Goal: Transaction & Acquisition: Purchase product/service

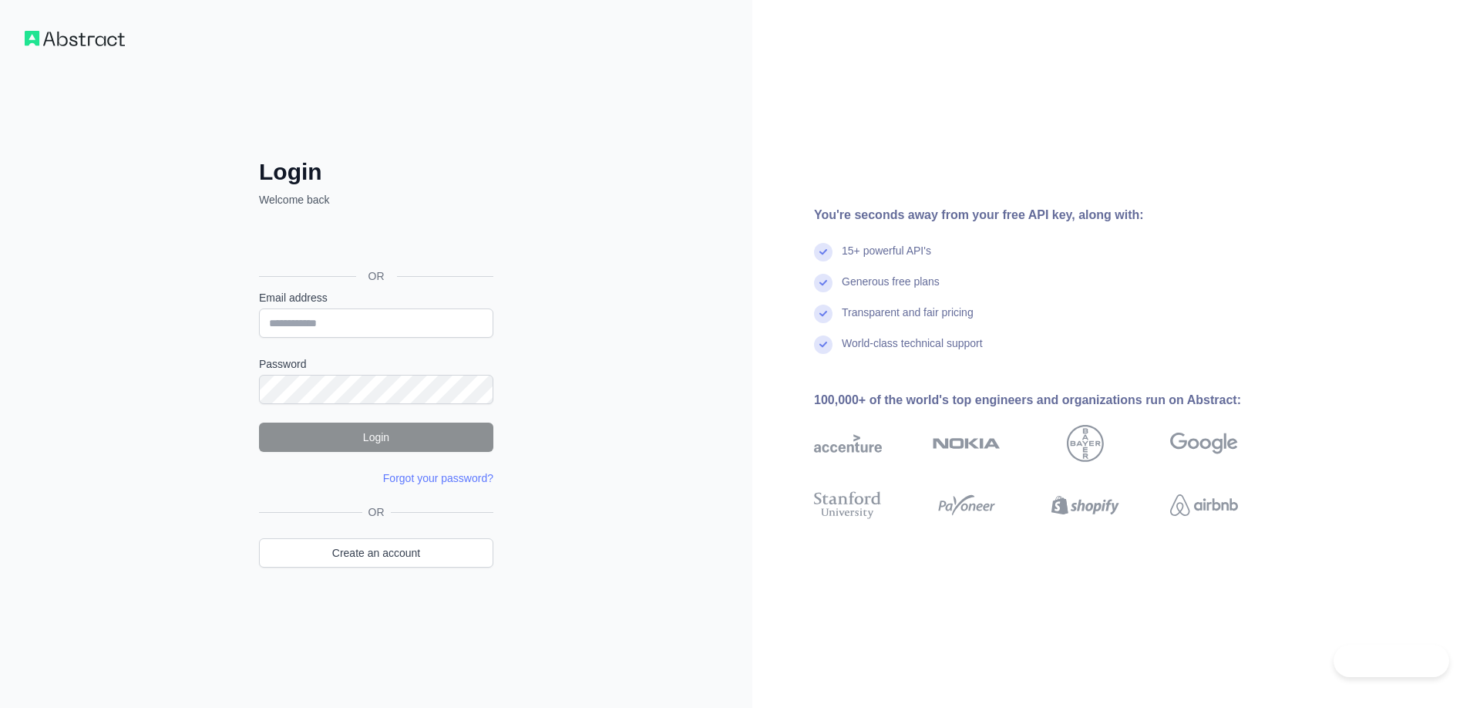
click at [398, 247] on div "Sign in with Google. Opens in new tab" at bounding box center [374, 241] width 231 height 34
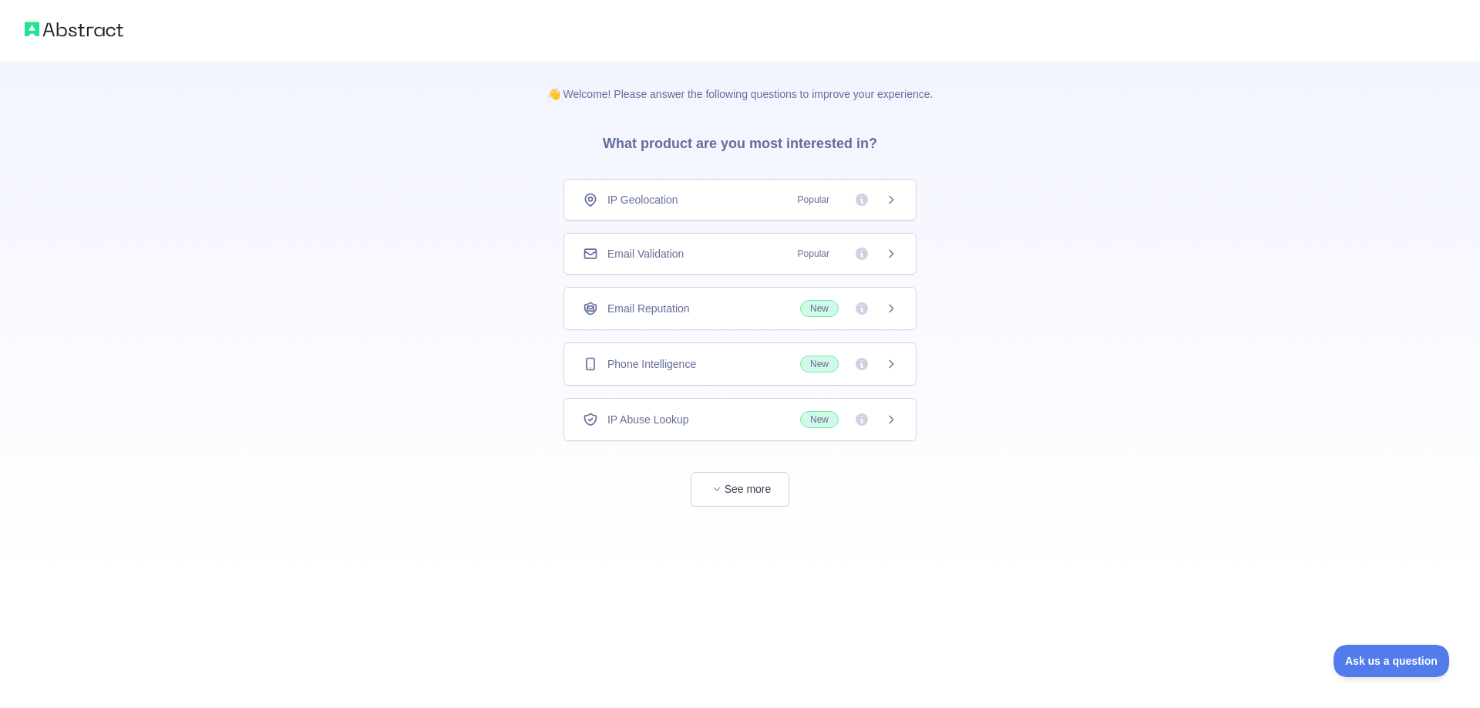
click at [726, 259] on div "Email Validation Popular" at bounding box center [740, 253] width 315 height 15
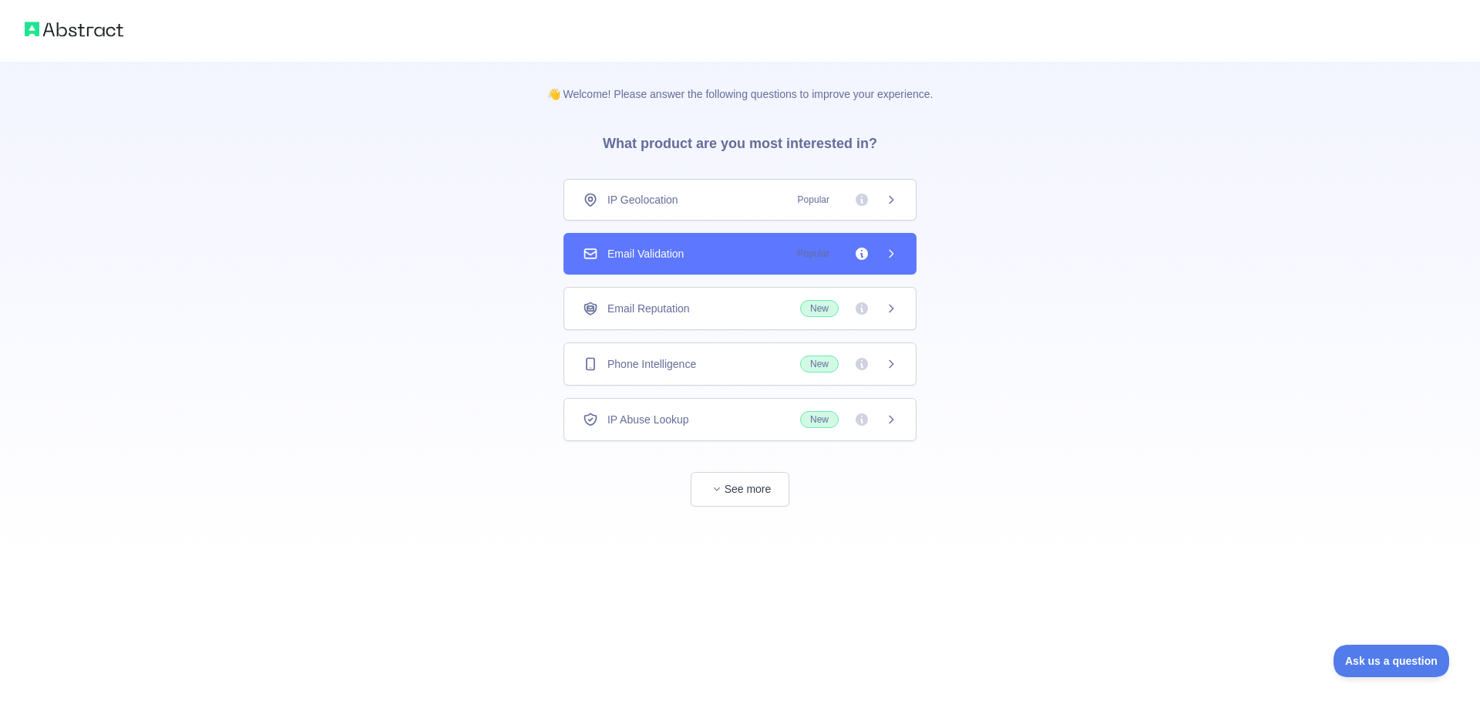
click at [741, 298] on div "Email Reputation New" at bounding box center [740, 308] width 353 height 43
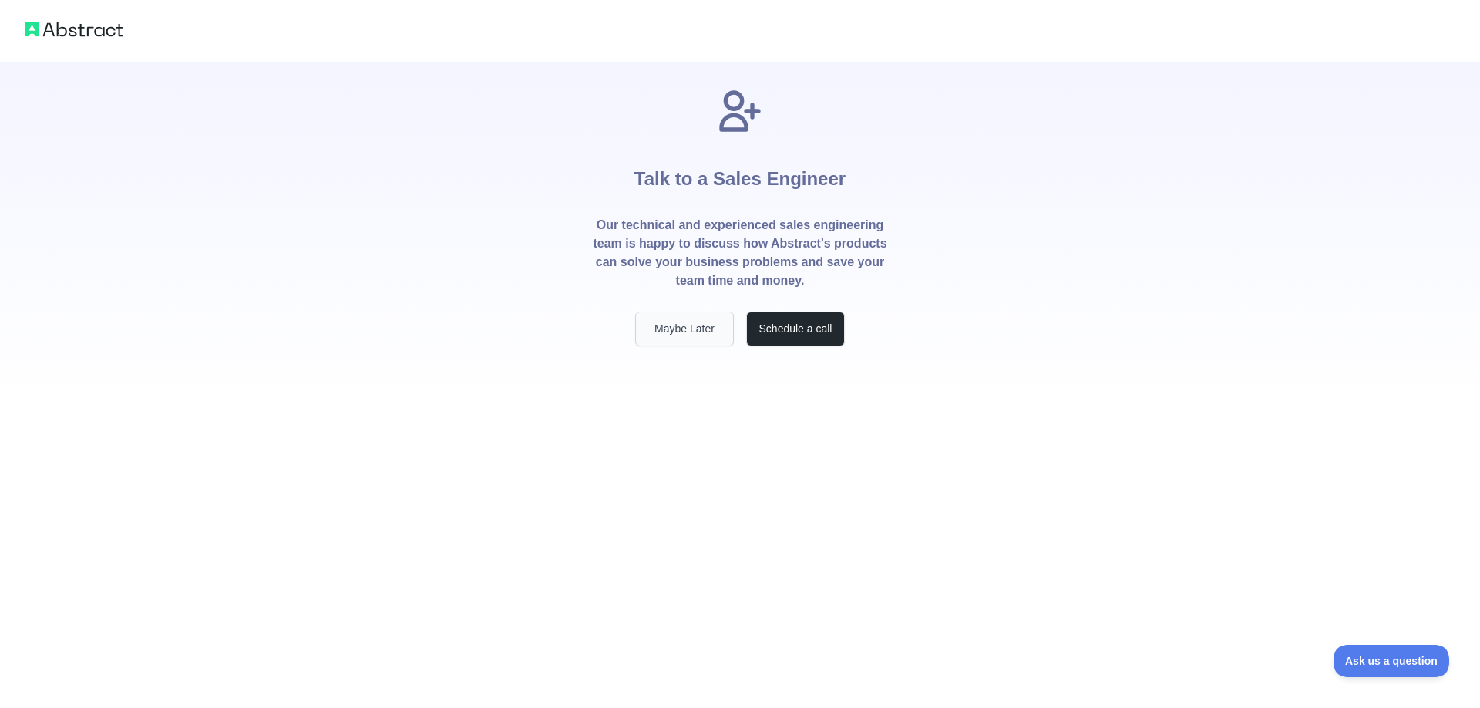
click at [693, 334] on button "Maybe Later" at bounding box center [684, 328] width 99 height 35
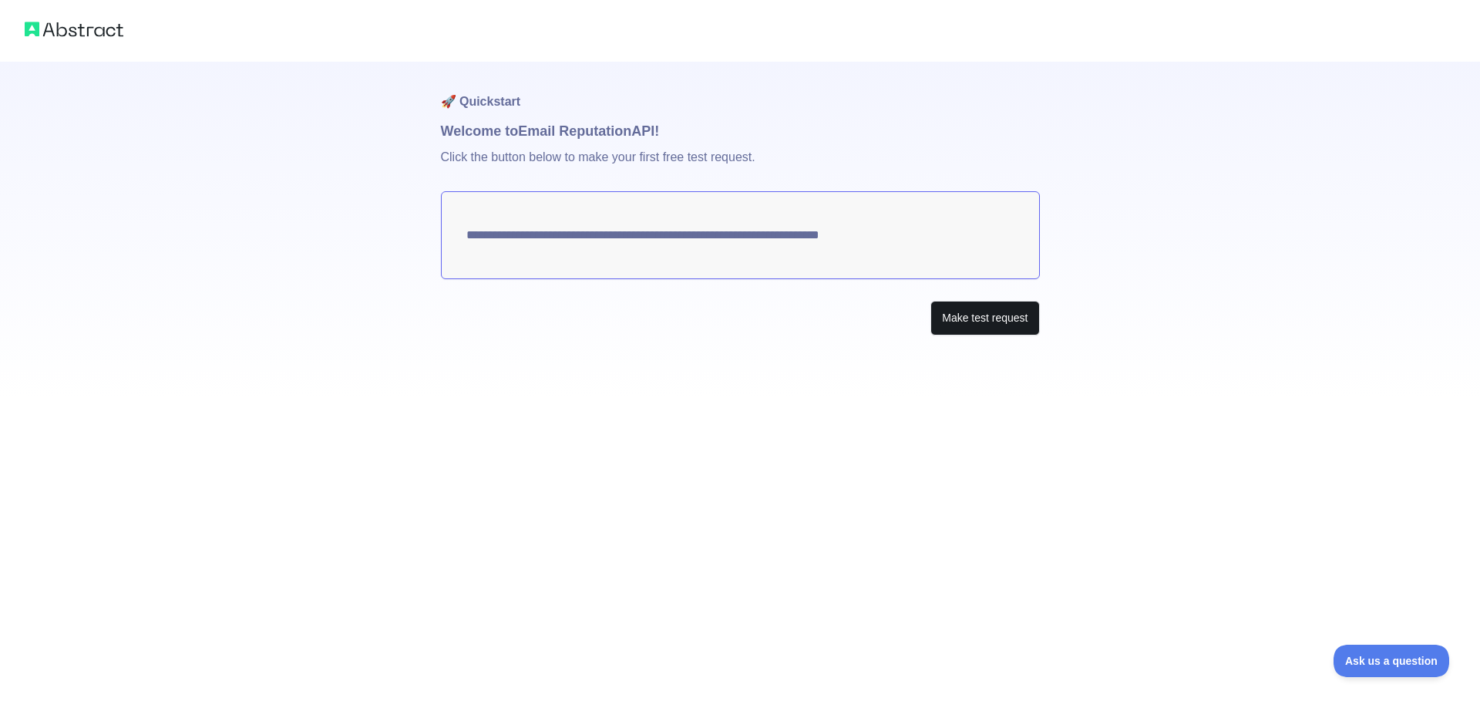
click at [954, 309] on button "Make test request" at bounding box center [985, 318] width 109 height 35
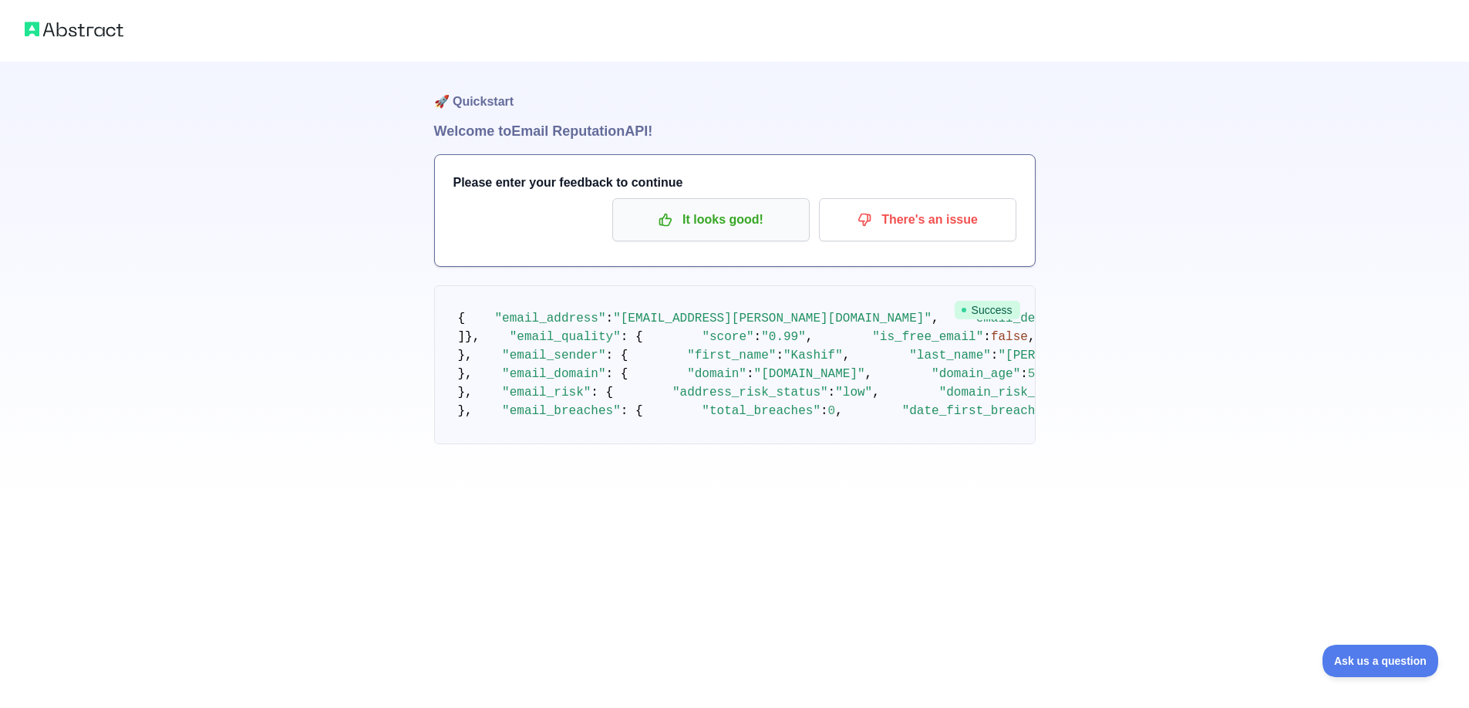
click at [672, 220] on icon "button" at bounding box center [666, 220] width 12 height 12
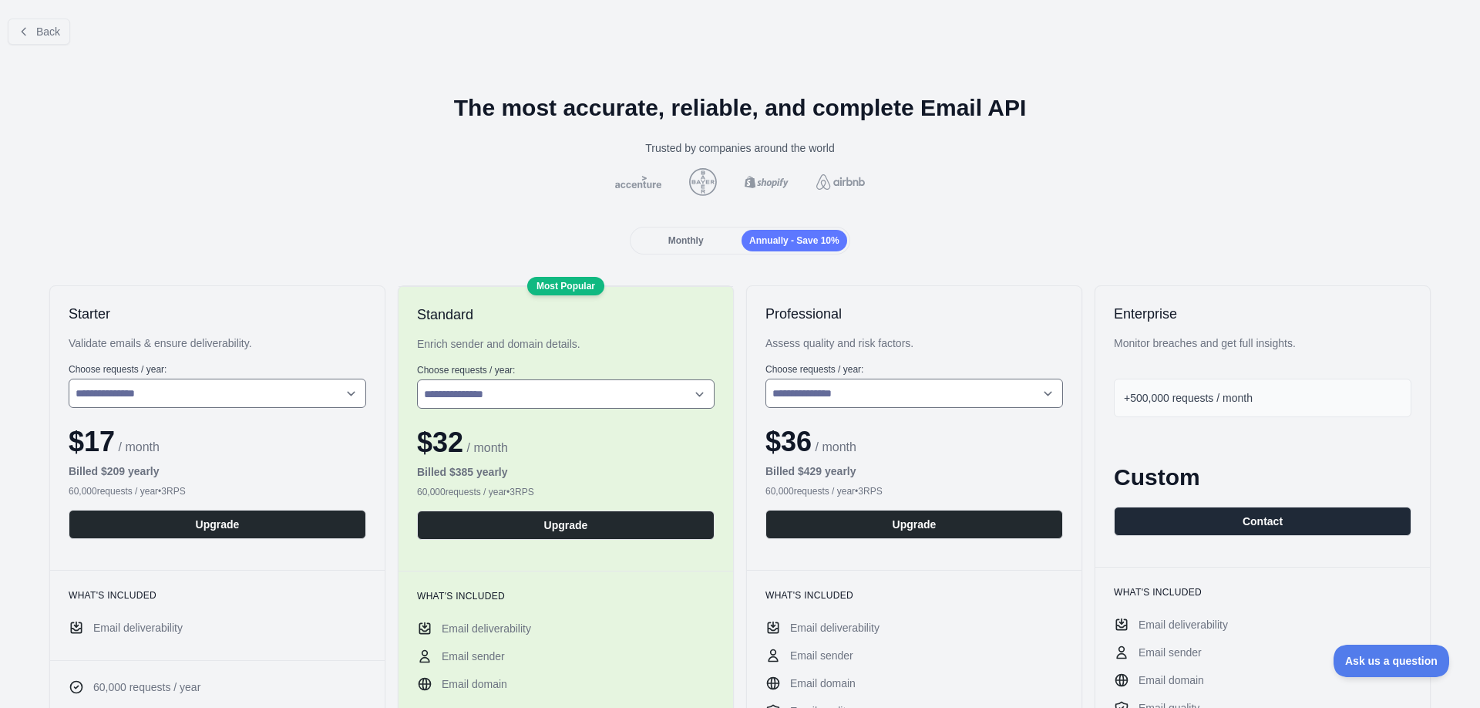
click at [3, 19] on div "Back" at bounding box center [740, 31] width 1480 height 51
click at [59, 42] on button "Back" at bounding box center [39, 32] width 62 height 26
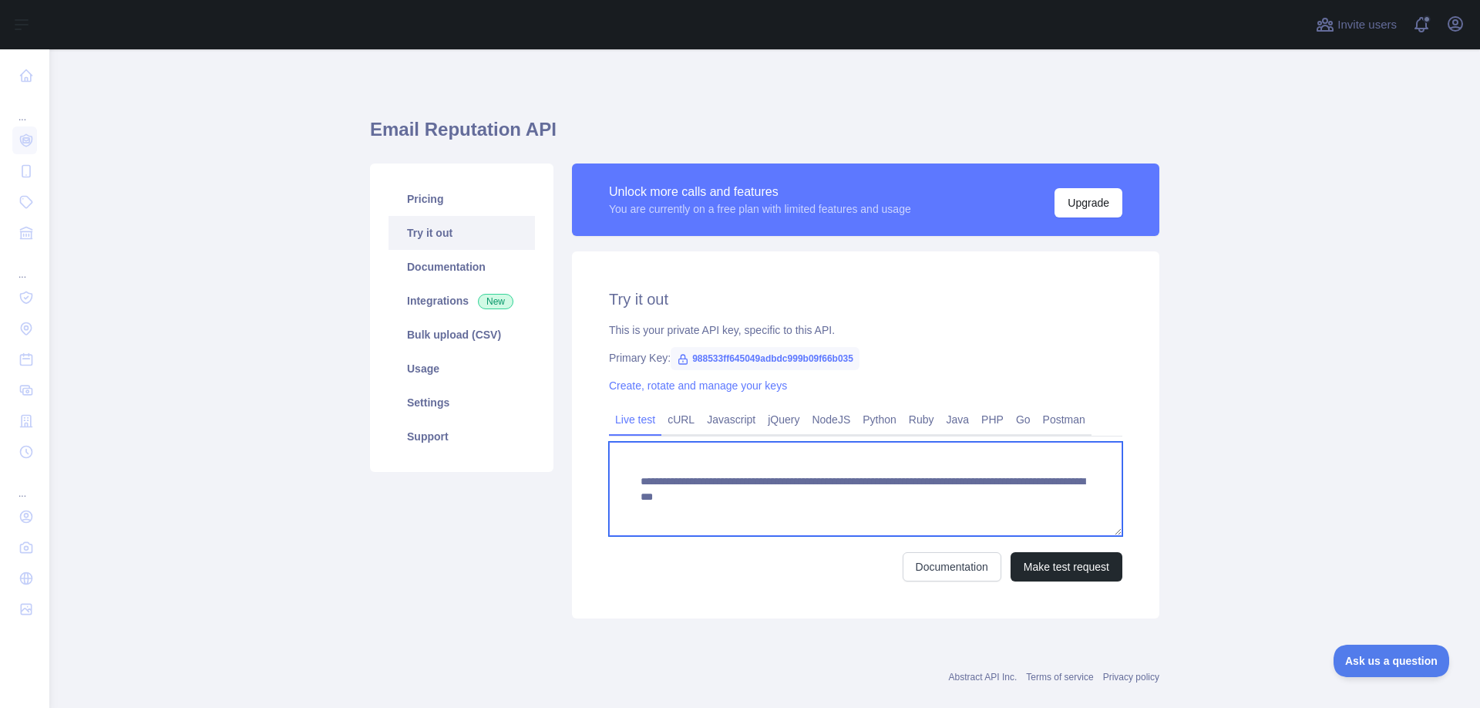
drag, startPoint x: 1077, startPoint y: 502, endPoint x: 628, endPoint y: 480, distance: 449.3
click at [628, 480] on textarea "**********" at bounding box center [866, 489] width 514 height 94
